Goal: Obtain resource: Download file/media

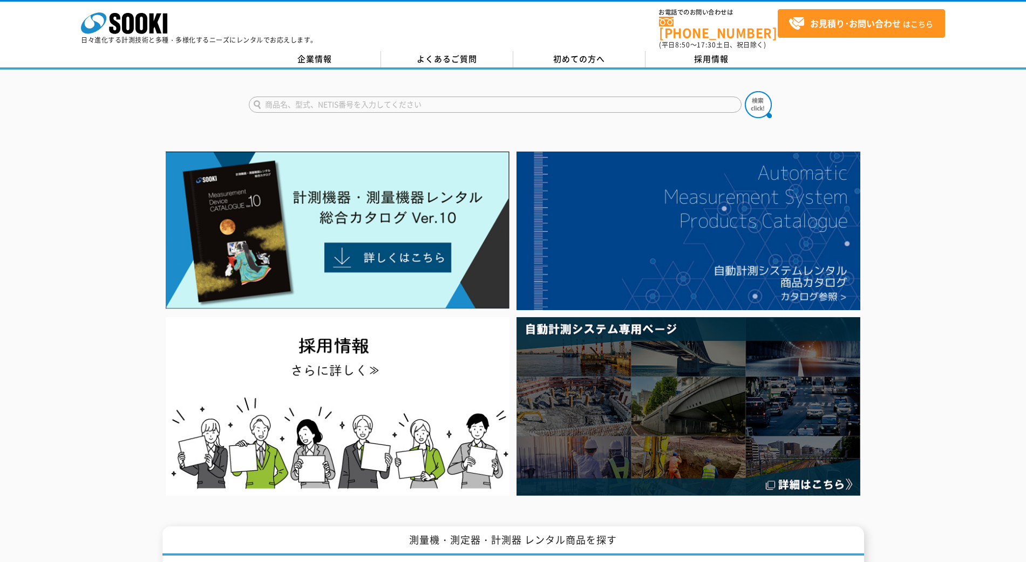
click at [393, 98] on input "text" at bounding box center [495, 105] width 493 height 16
type input "vt-06"
click at [745, 91] on button at bounding box center [758, 104] width 27 height 27
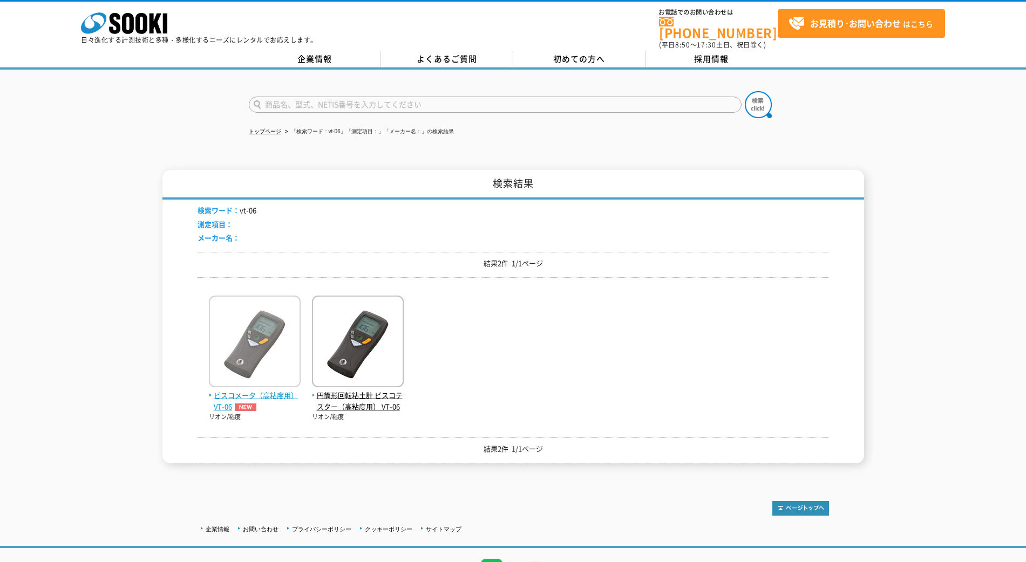
click at [257, 349] on img at bounding box center [255, 343] width 92 height 94
click at [247, 343] on img at bounding box center [255, 343] width 92 height 94
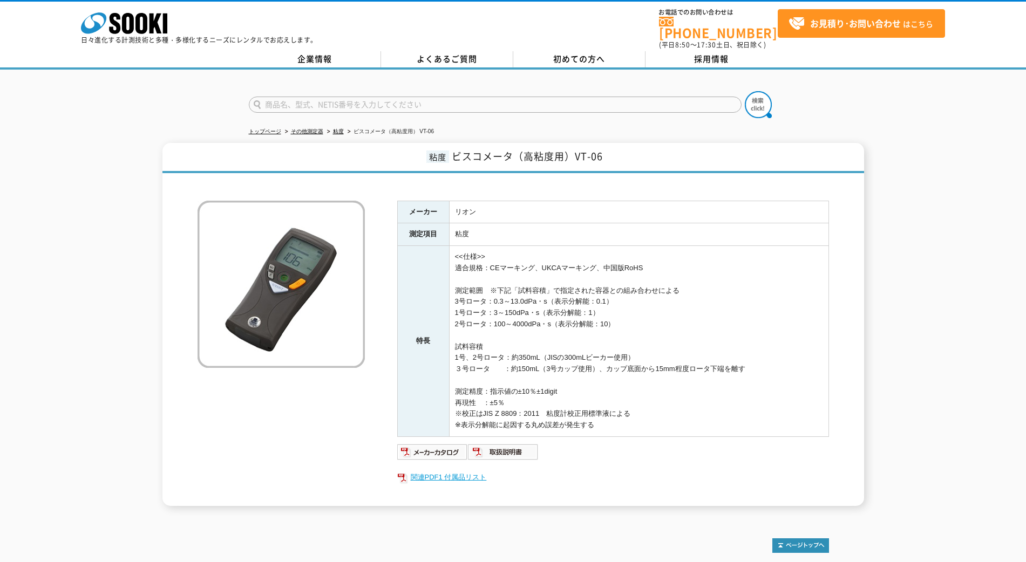
click at [442, 471] on link "関連PDF1 付属品リスト" at bounding box center [613, 478] width 432 height 14
